Goal: Information Seeking & Learning: Find contact information

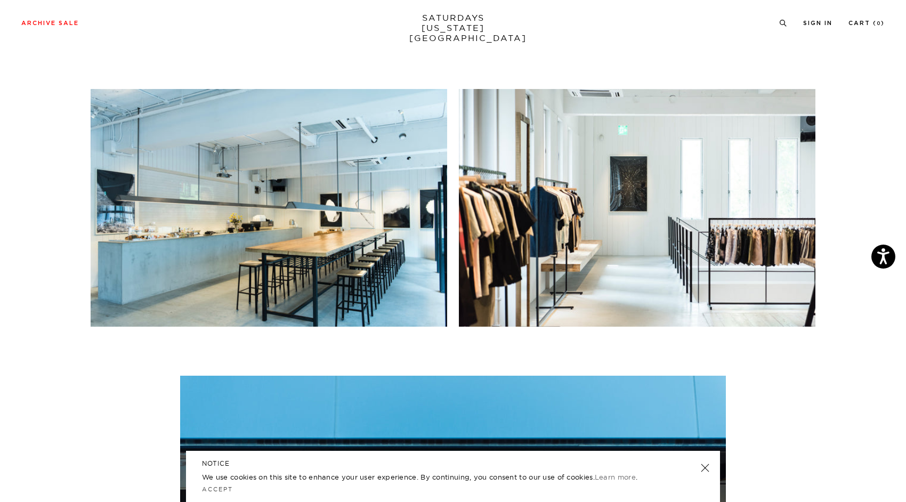
scroll to position [1339, 0]
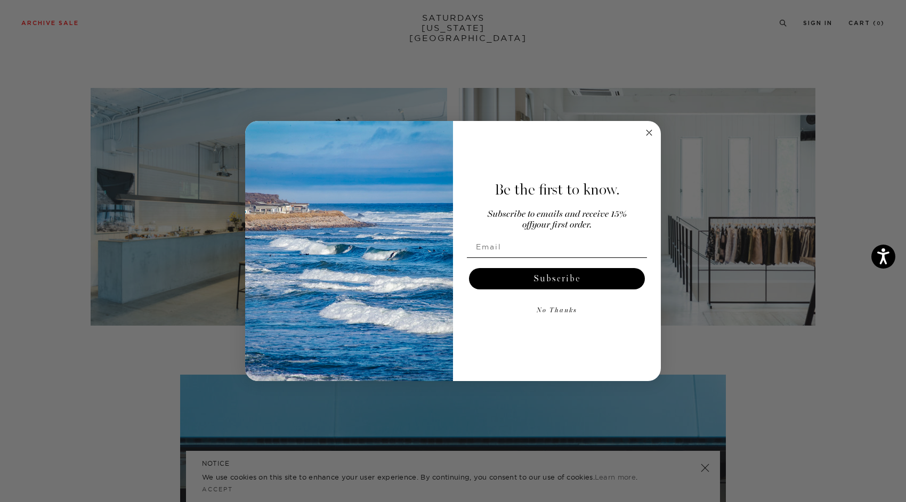
click at [647, 133] on circle "Close dialog" at bounding box center [649, 133] width 12 height 12
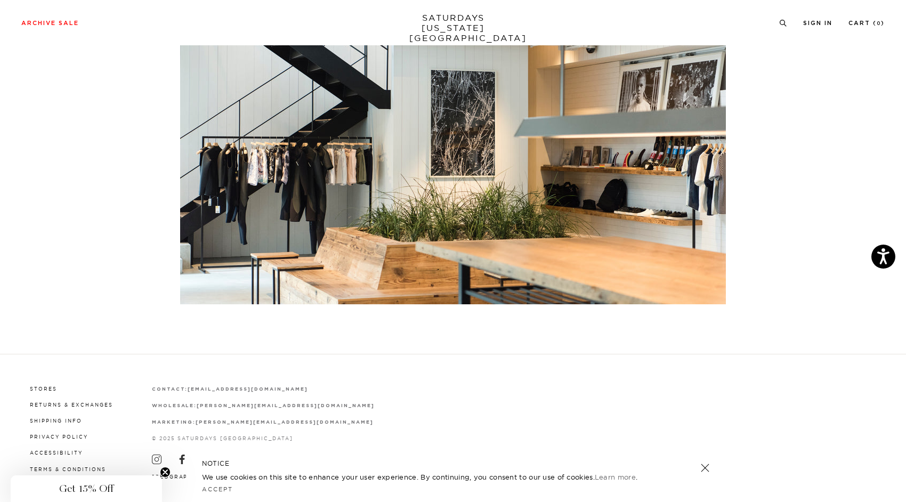
scroll to position [2193, 0]
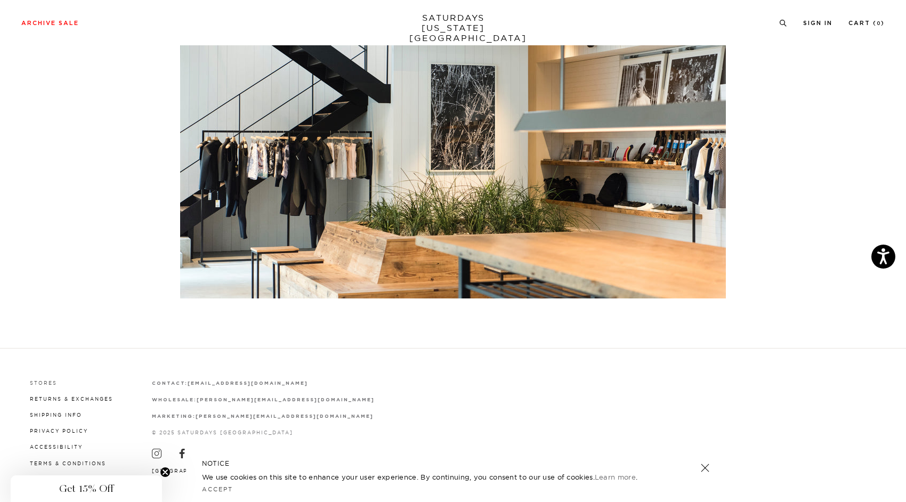
click at [51, 380] on link "Stores" at bounding box center [43, 383] width 27 height 6
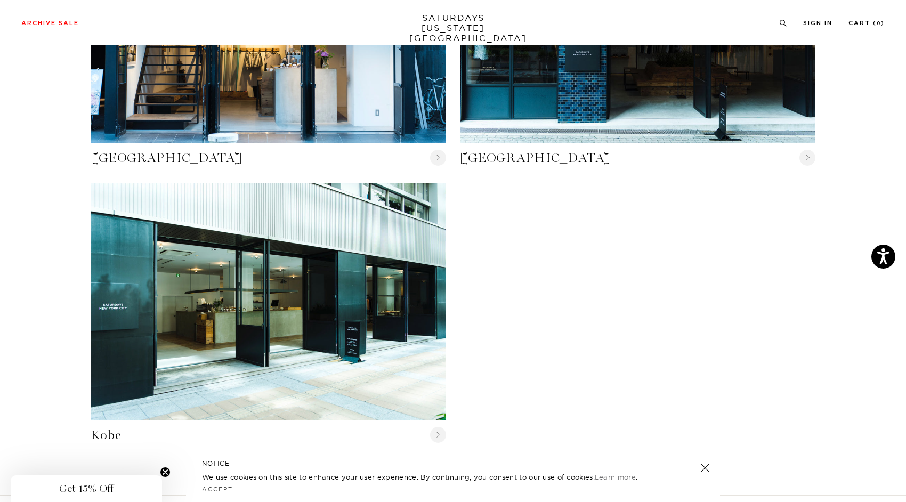
scroll to position [1125, 0]
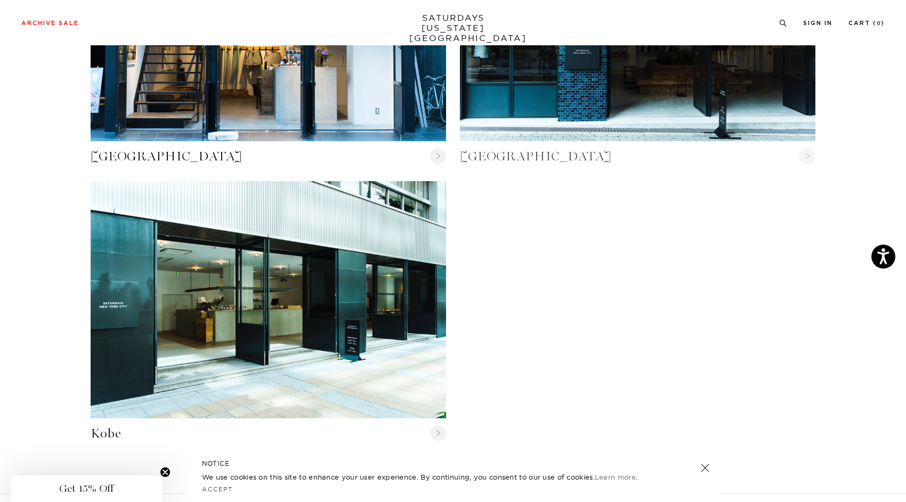
click at [473, 149] on link "[GEOGRAPHIC_DATA]" at bounding box center [638, 156] width 356 height 17
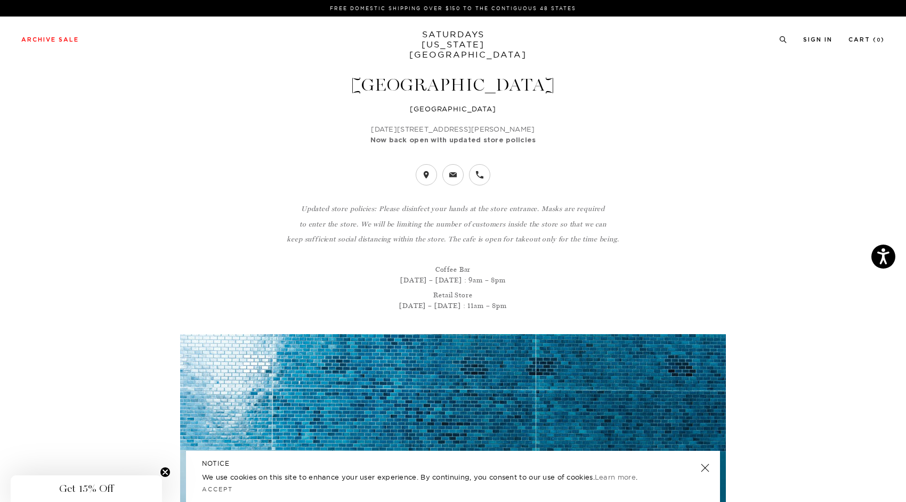
drag, startPoint x: 562, startPoint y: 128, endPoint x: 352, endPoint y: 122, distance: 210.7
click at [352, 122] on header "[GEOGRAPHIC_DATA] [GEOGRAPHIC_DATA] [DATE] [GEOGRAPHIC_DATA], [GEOGRAPHIC_DATA]…" at bounding box center [453, 387] width 725 height 622
copy p "[DATE][STREET_ADDRESS][PERSON_NAME]"
